Goal: Information Seeking & Learning: Learn about a topic

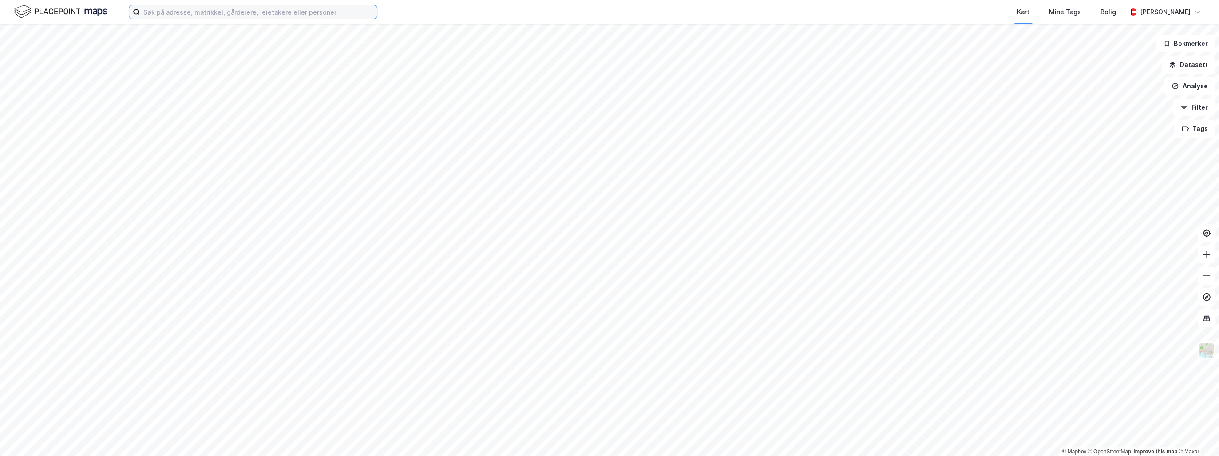
click at [172, 13] on input at bounding box center [258, 11] width 237 height 13
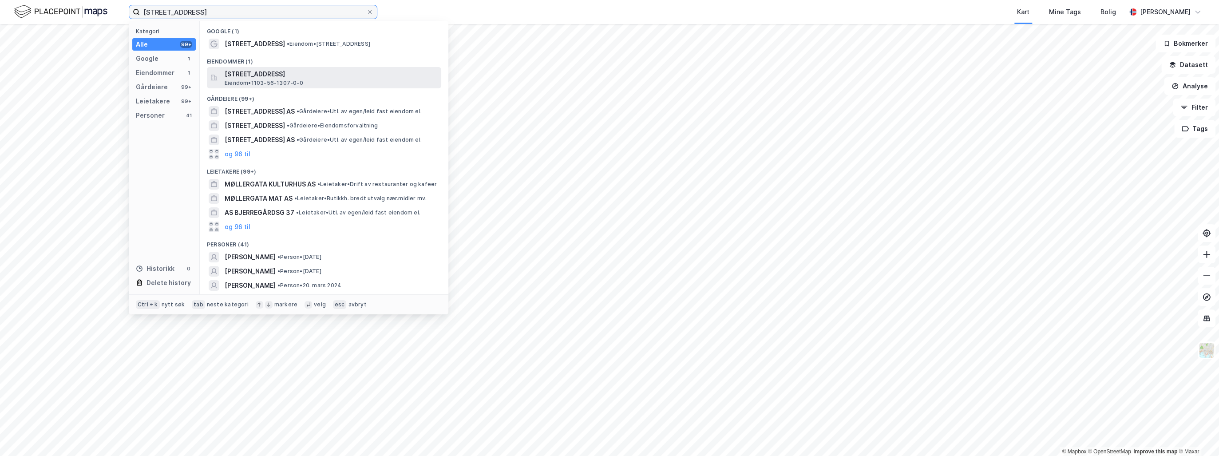
type input "[STREET_ADDRESS]"
click at [276, 76] on span "[STREET_ADDRESS]" at bounding box center [331, 74] width 213 height 11
